Goal: Contribute content

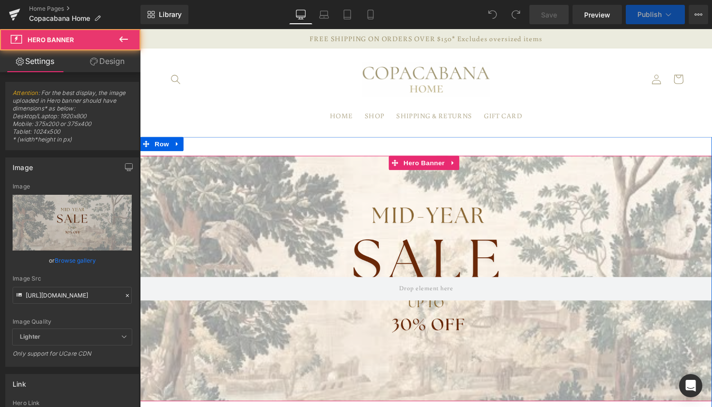
click at [250, 222] on div at bounding box center [433, 285] width 586 height 252
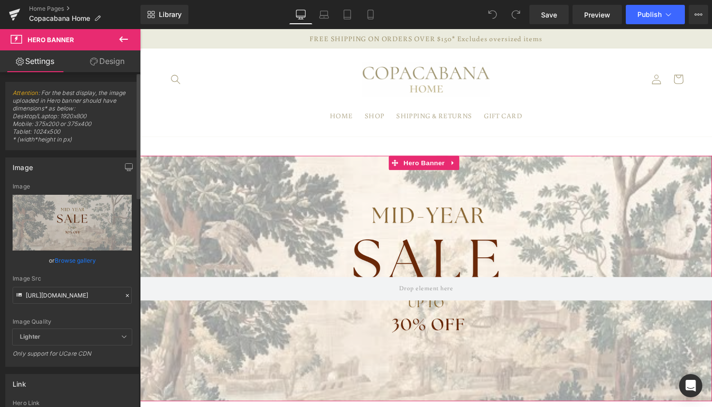
click at [124, 296] on icon at bounding box center [127, 295] width 7 height 7
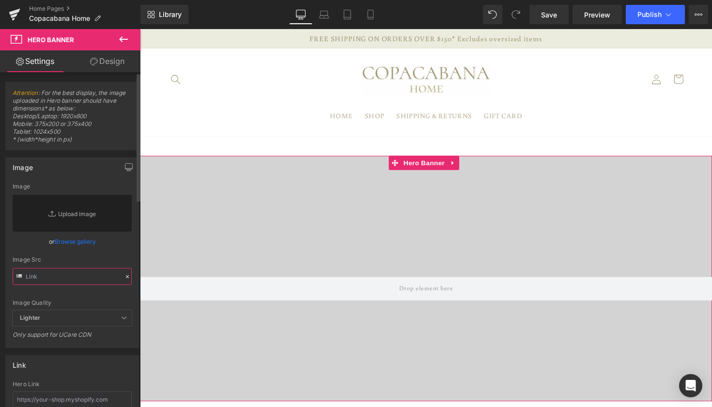
click at [68, 277] on input "text" at bounding box center [72, 276] width 119 height 17
paste input "[URL][DOMAIN_NAME]"
type input "[URL][DOMAIN_NAME]"
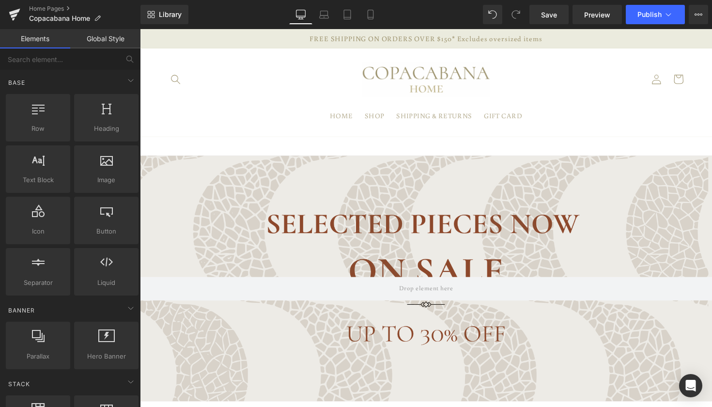
click at [222, 91] on header "HOME SHOP SHIPPING & RETURNS GIFT CARD Log in Instagram Search" at bounding box center [433, 94] width 586 height 90
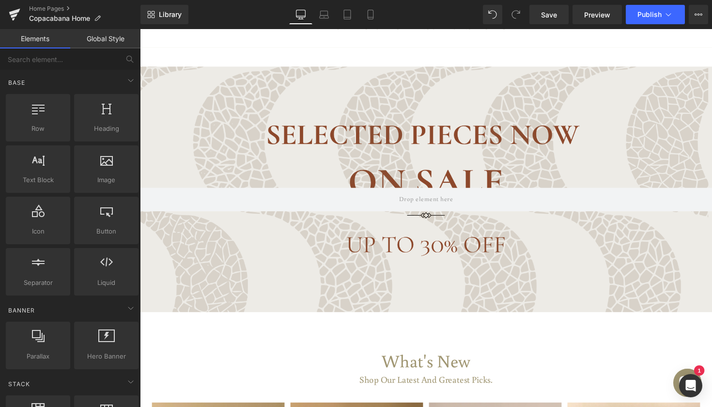
scroll to position [114, 0]
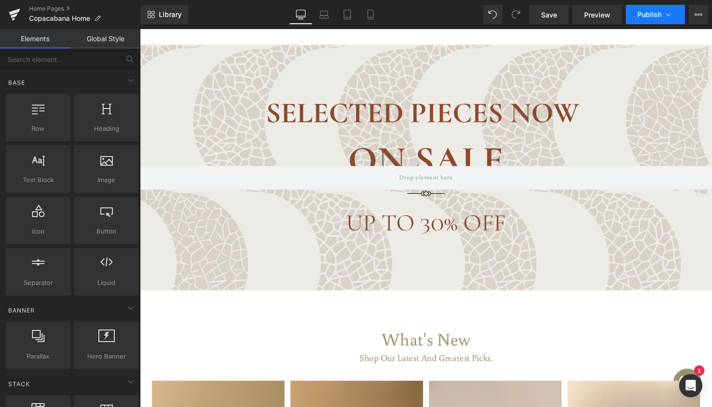
click at [676, 16] on button "Publish" at bounding box center [655, 14] width 59 height 19
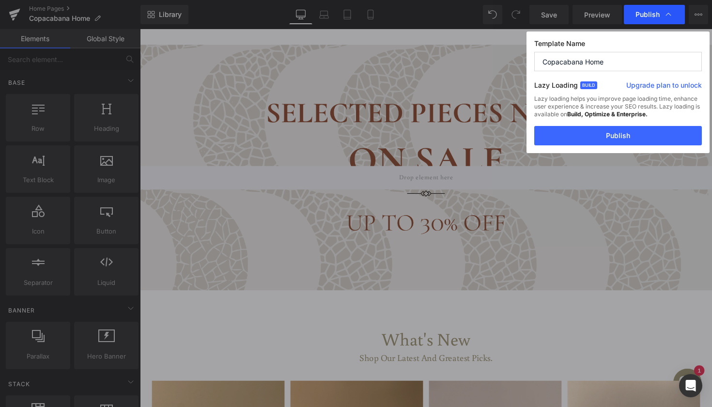
click at [670, 15] on icon at bounding box center [669, 15] width 10 height 10
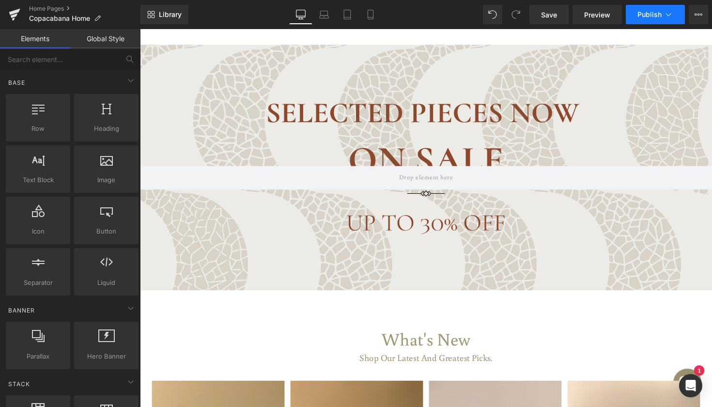
click at [645, 15] on span "Publish" at bounding box center [650, 15] width 24 height 8
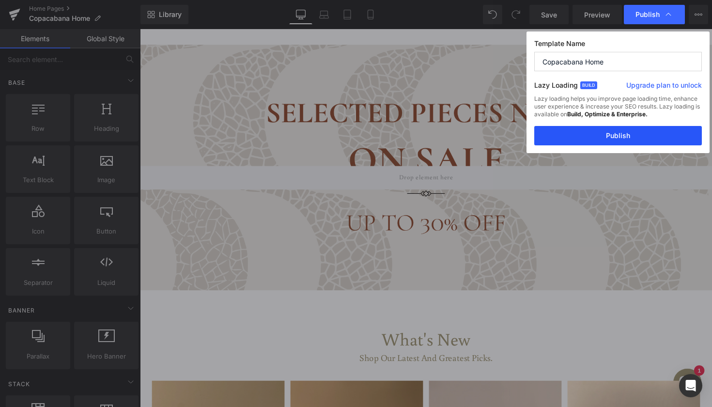
click at [613, 135] on button "Publish" at bounding box center [619, 135] width 168 height 19
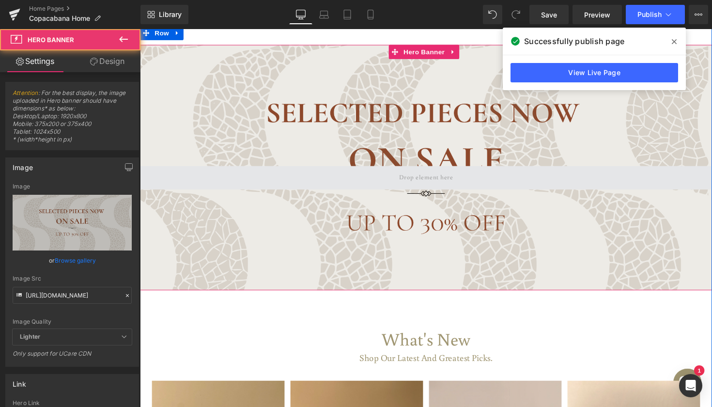
click at [203, 174] on span at bounding box center [433, 181] width 586 height 24
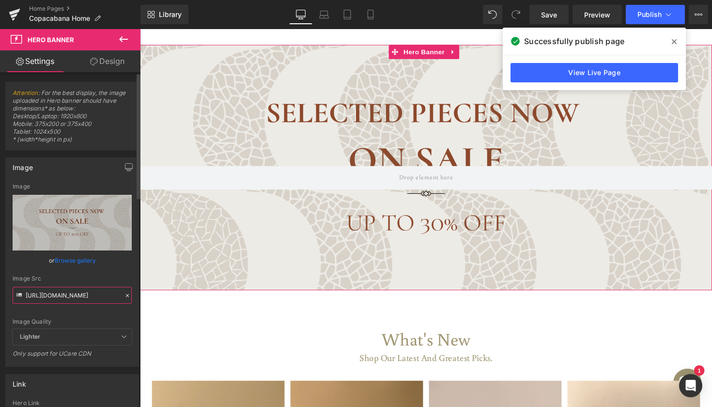
click at [117, 297] on input "[URL][DOMAIN_NAME]" at bounding box center [72, 295] width 119 height 17
click at [124, 297] on icon at bounding box center [127, 295] width 7 height 7
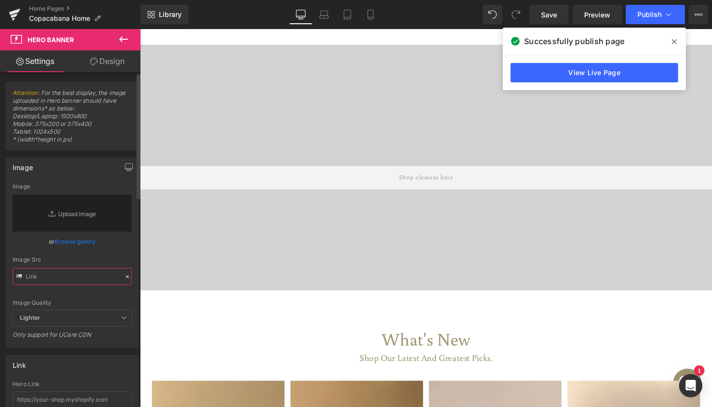
click at [59, 281] on input "text" at bounding box center [72, 276] width 119 height 17
paste input "[URL][DOMAIN_NAME]"
type input "[URL][DOMAIN_NAME]"
click at [93, 254] on div "Image Quality Lighter Lightest Lighter Lighter Lightest Only support for UCare …" at bounding box center [72, 246] width 119 height 127
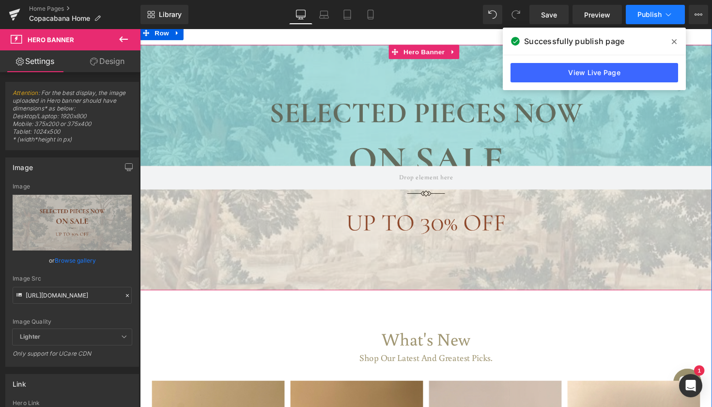
click at [649, 19] on button "Publish" at bounding box center [655, 14] width 59 height 19
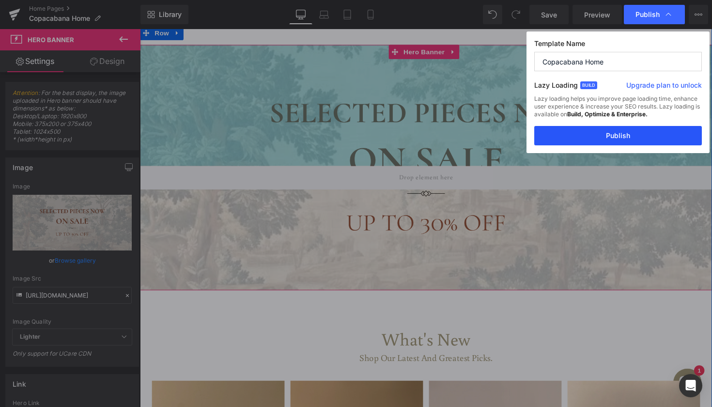
click at [610, 132] on button "Publish" at bounding box center [619, 135] width 168 height 19
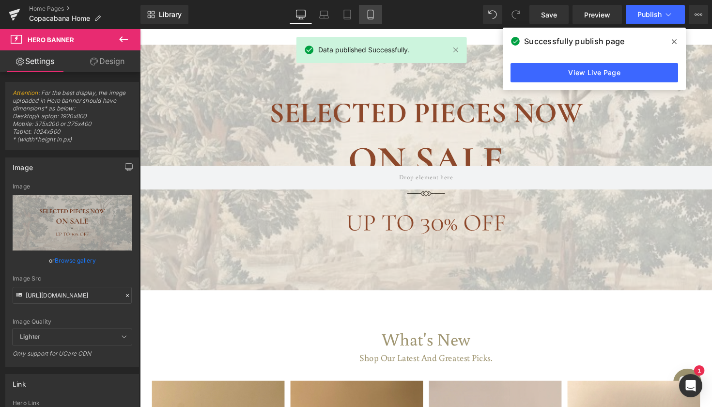
click at [367, 13] on icon at bounding box center [371, 15] width 10 height 10
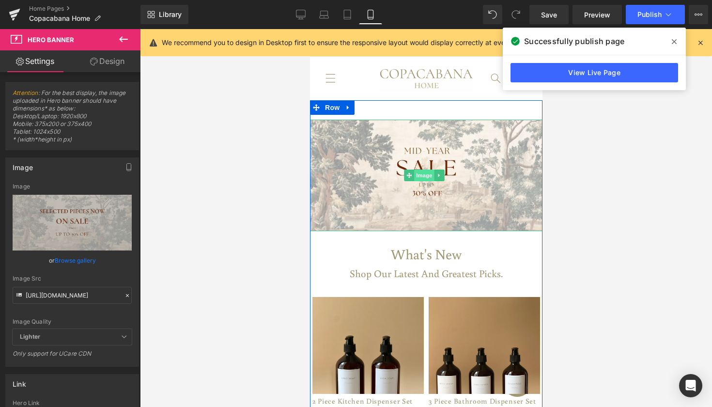
click at [427, 172] on span "Image" at bounding box center [424, 176] width 20 height 12
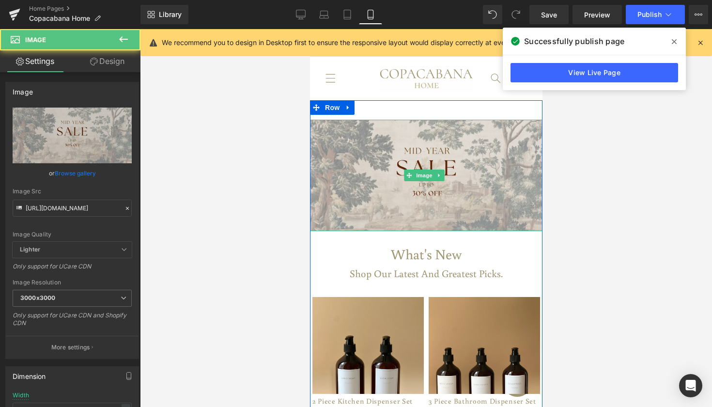
click at [395, 197] on img at bounding box center [426, 175] width 233 height 111
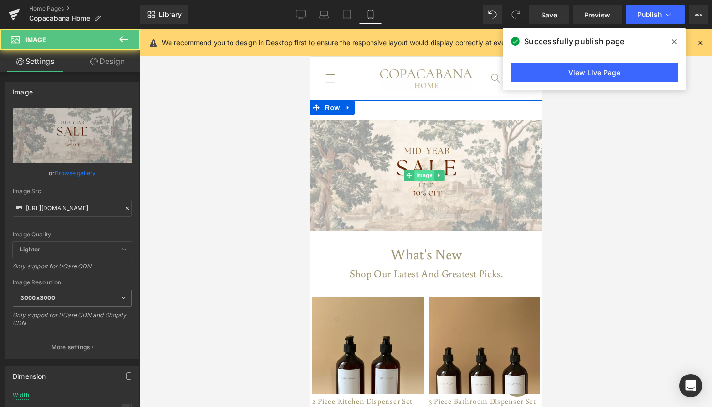
click at [432, 170] on span "Image" at bounding box center [424, 176] width 20 height 12
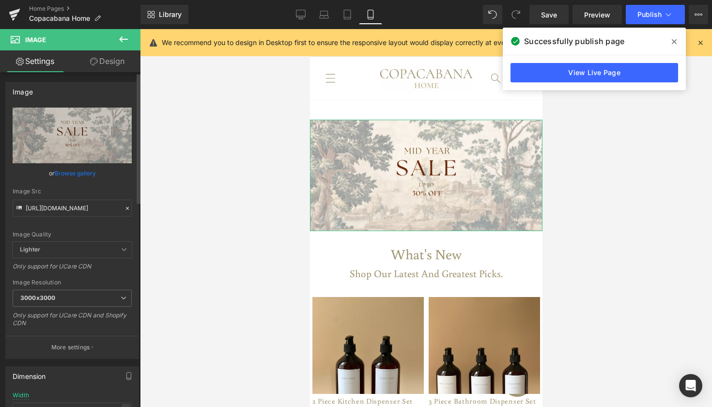
click at [124, 210] on icon at bounding box center [127, 208] width 7 height 7
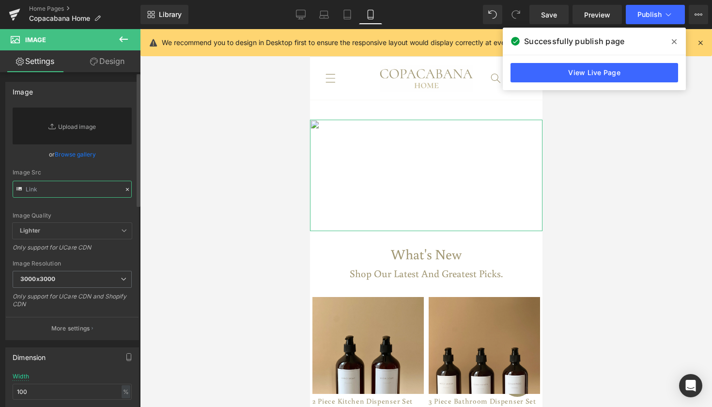
click at [89, 192] on input "text" at bounding box center [72, 189] width 119 height 17
paste input "[URL][DOMAIN_NAME]"
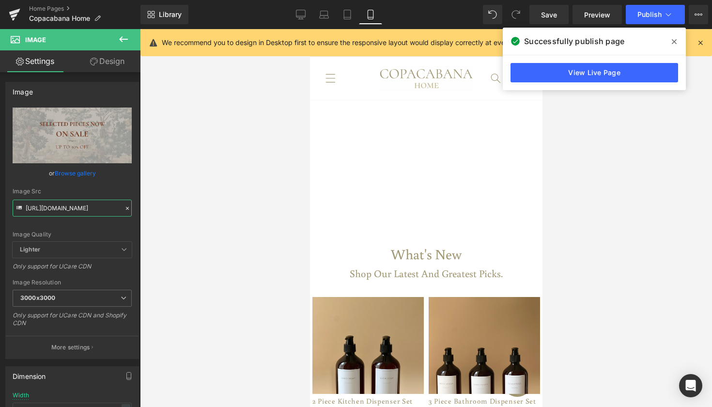
type input "[URL][DOMAIN_NAME]"
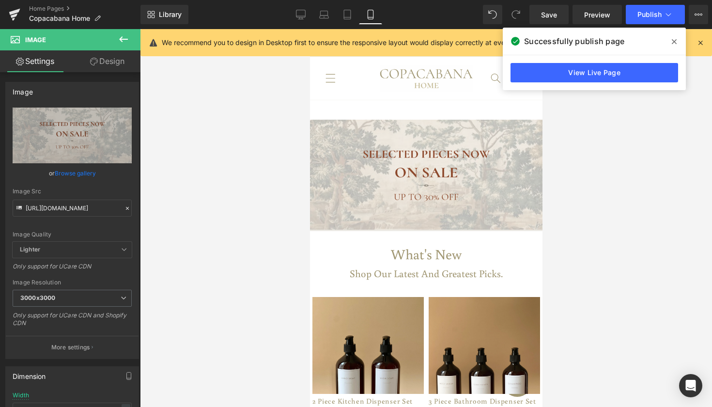
click at [584, 154] on div at bounding box center [426, 218] width 572 height 378
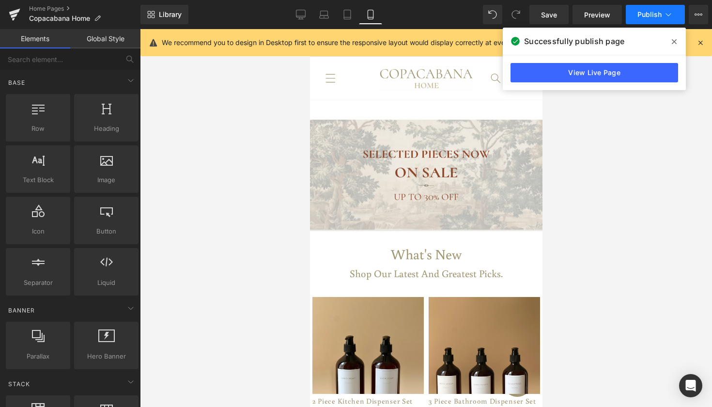
click at [651, 15] on span "Publish" at bounding box center [650, 15] width 24 height 8
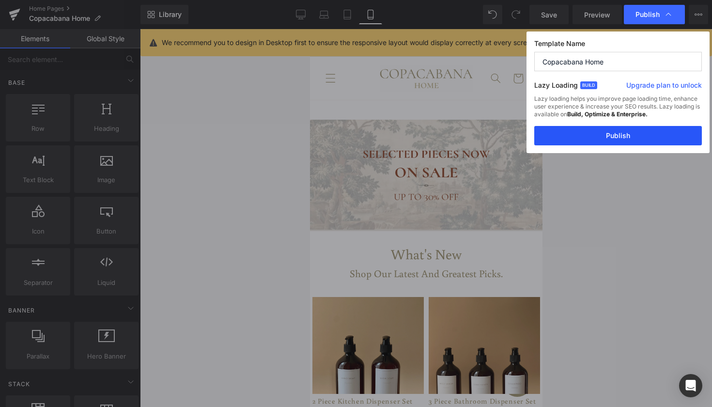
click at [620, 133] on button "Publish" at bounding box center [619, 135] width 168 height 19
